Goal: Task Accomplishment & Management: Manage account settings

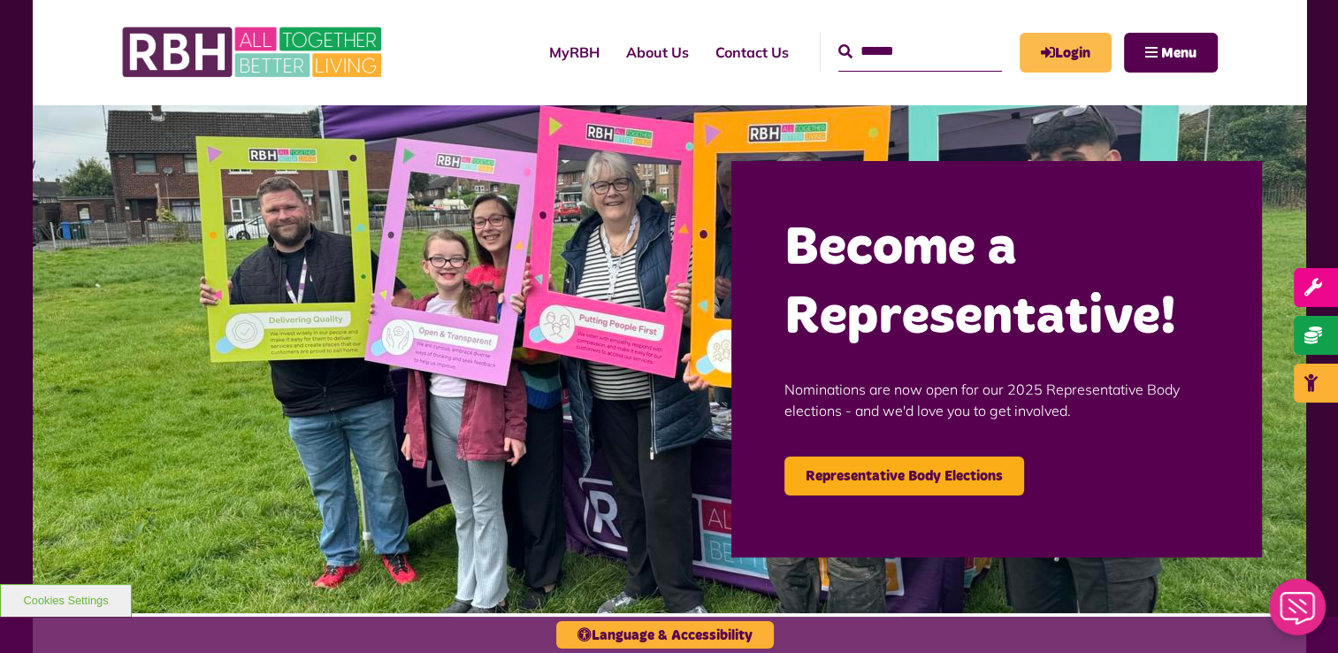
click at [1065, 41] on link "Login" at bounding box center [1065, 53] width 92 height 40
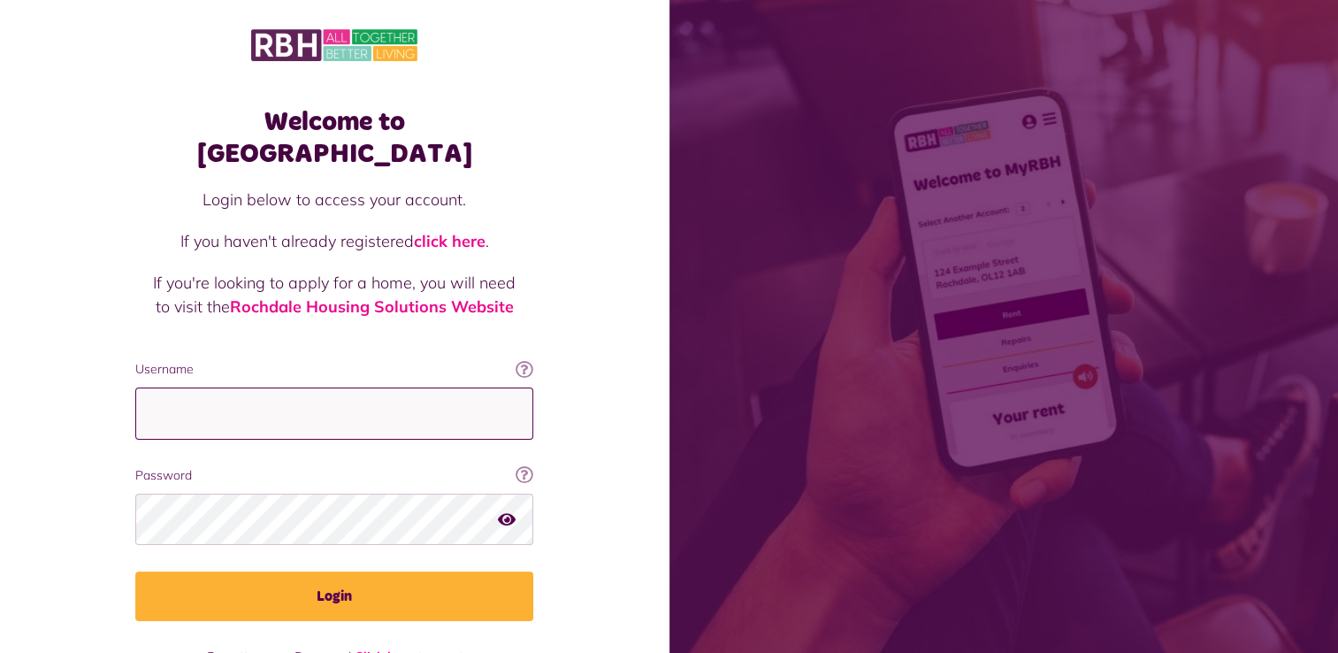
click at [477, 390] on input "Username" at bounding box center [334, 413] width 398 height 52
type input "**********"
